Goal: Task Accomplishment & Management: Manage account settings

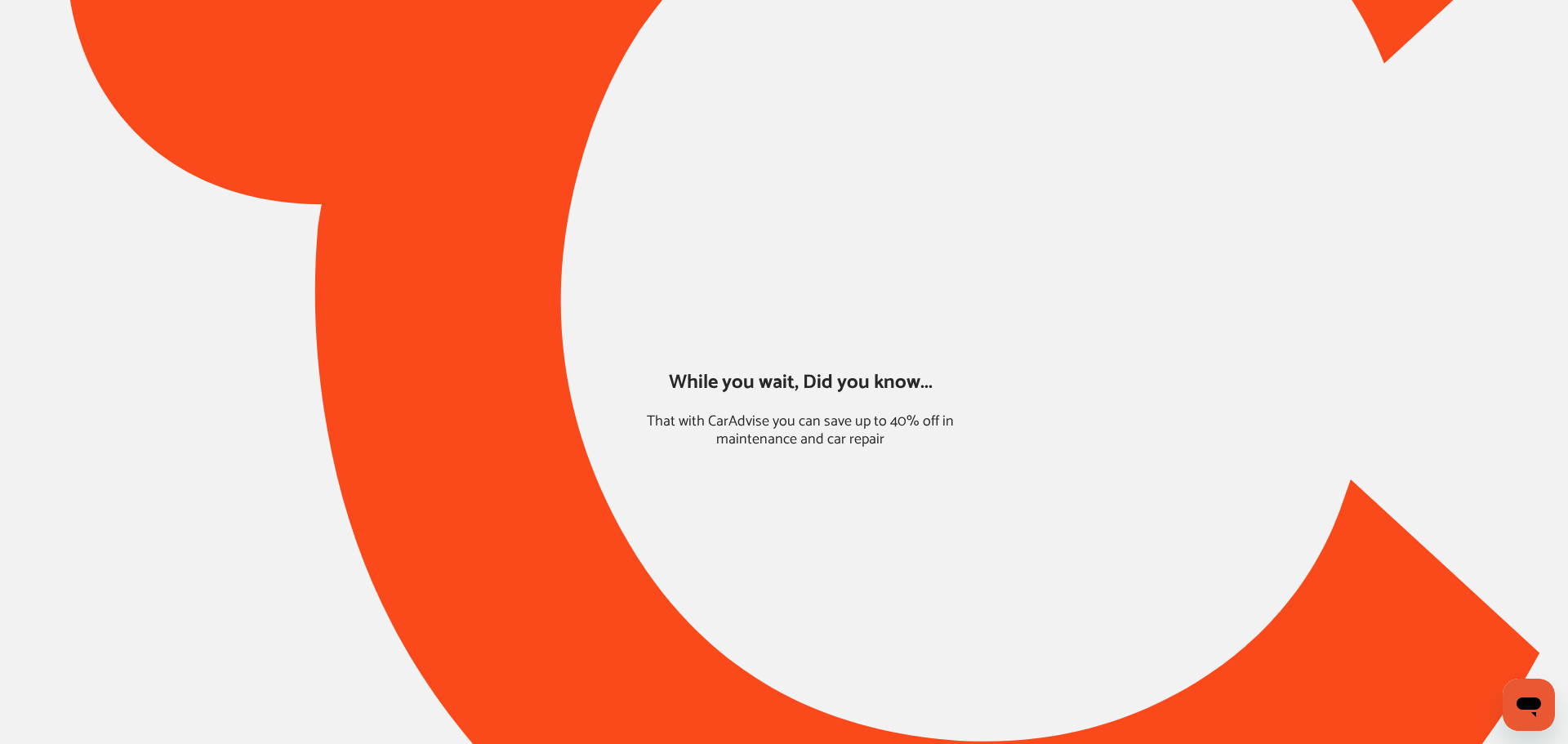
type input "*****"
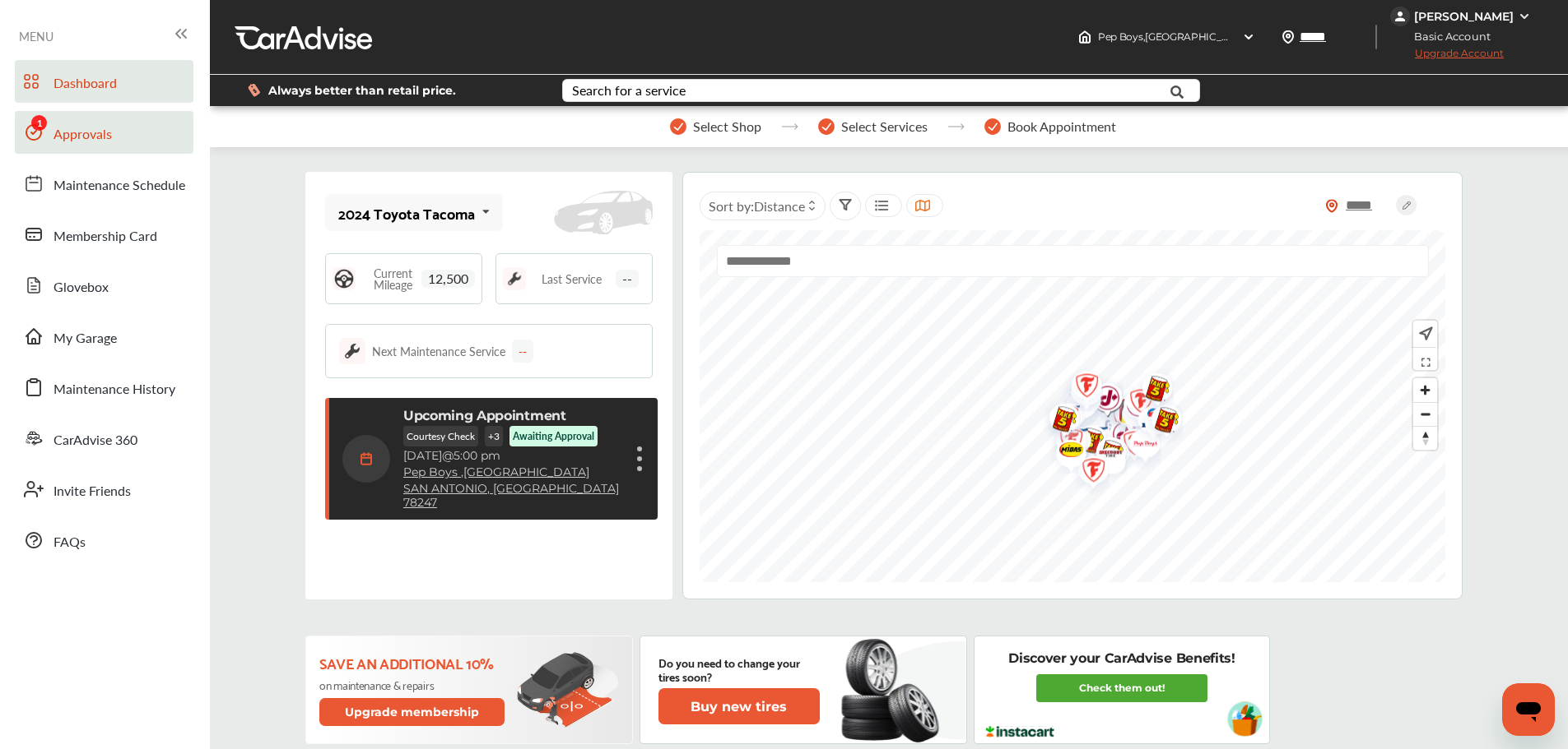
click at [136, 113] on link "Approvals" at bounding box center [104, 133] width 178 height 43
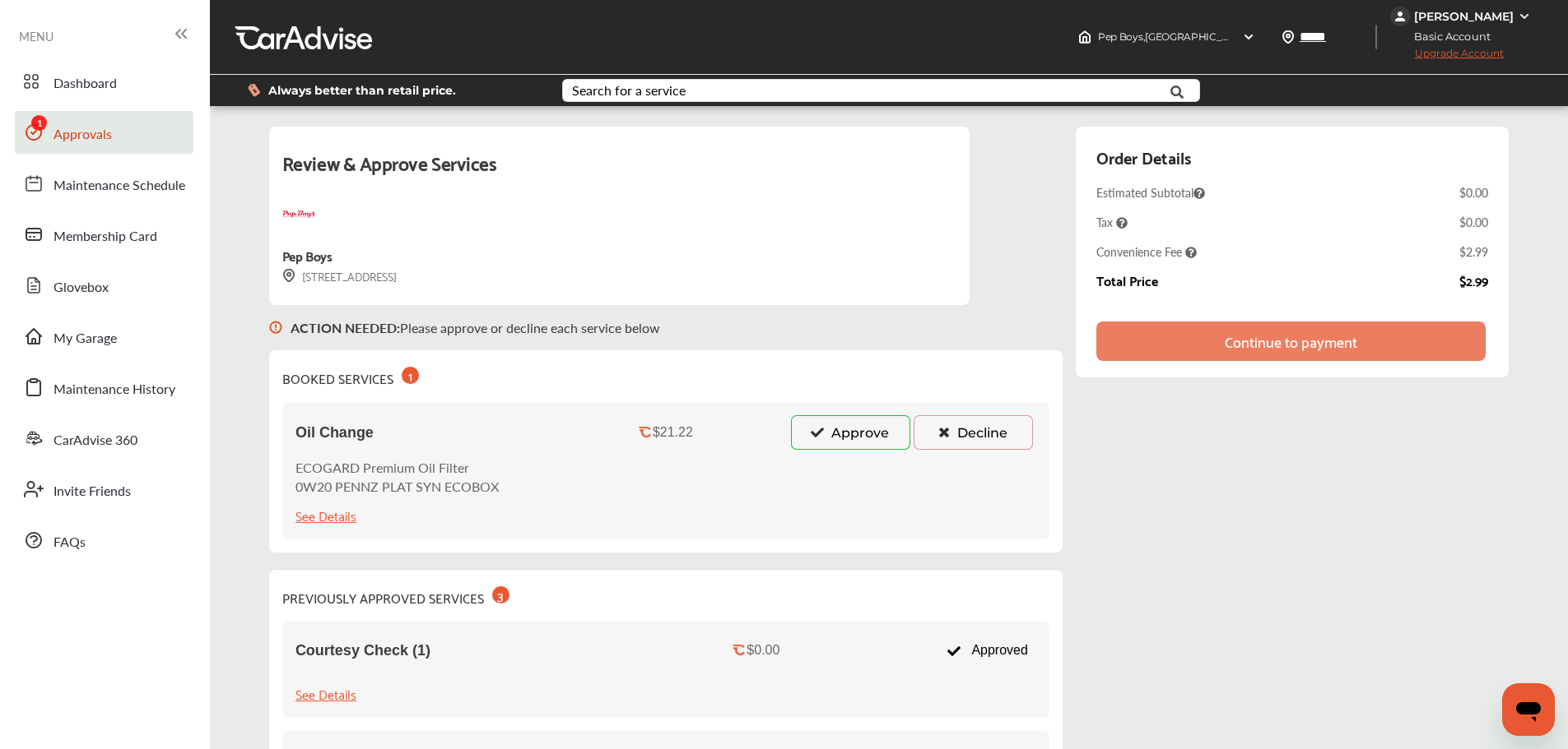
click at [821, 443] on button "Approve" at bounding box center [850, 433] width 119 height 35
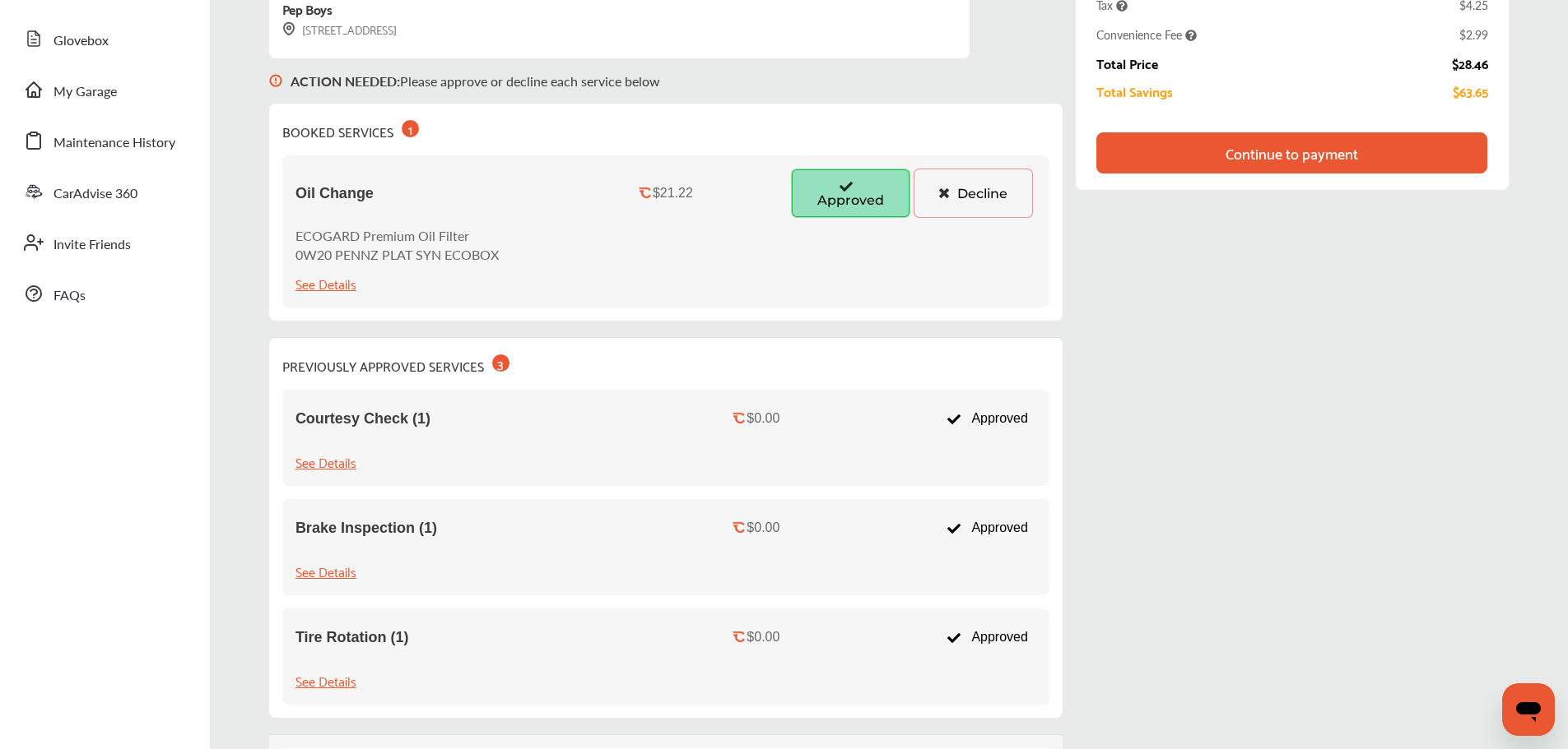
scroll to position [165, 0]
